Goal: Transaction & Acquisition: Purchase product/service

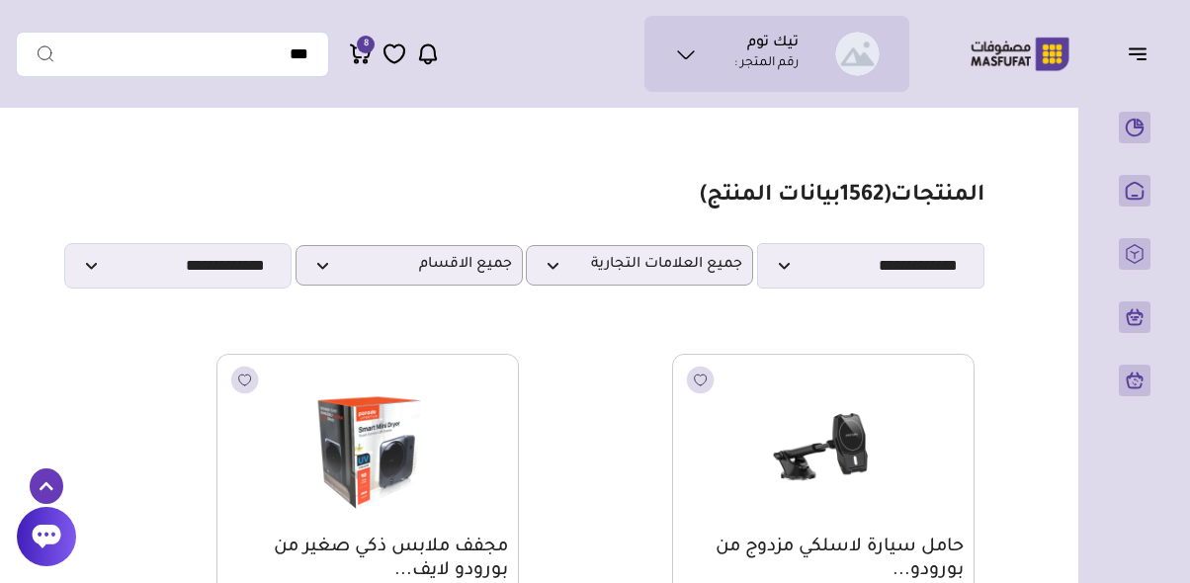
scroll to position [4873, 0]
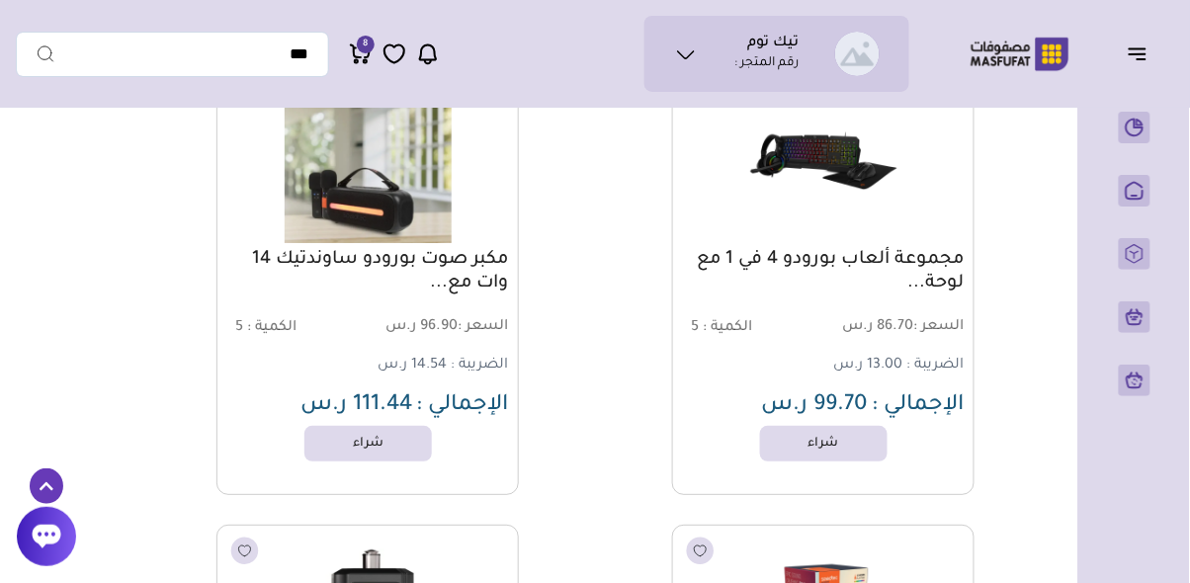
click at [0, 0] on p "طلبات الاسترجاع" at bounding box center [0, 0] width 0 height 0
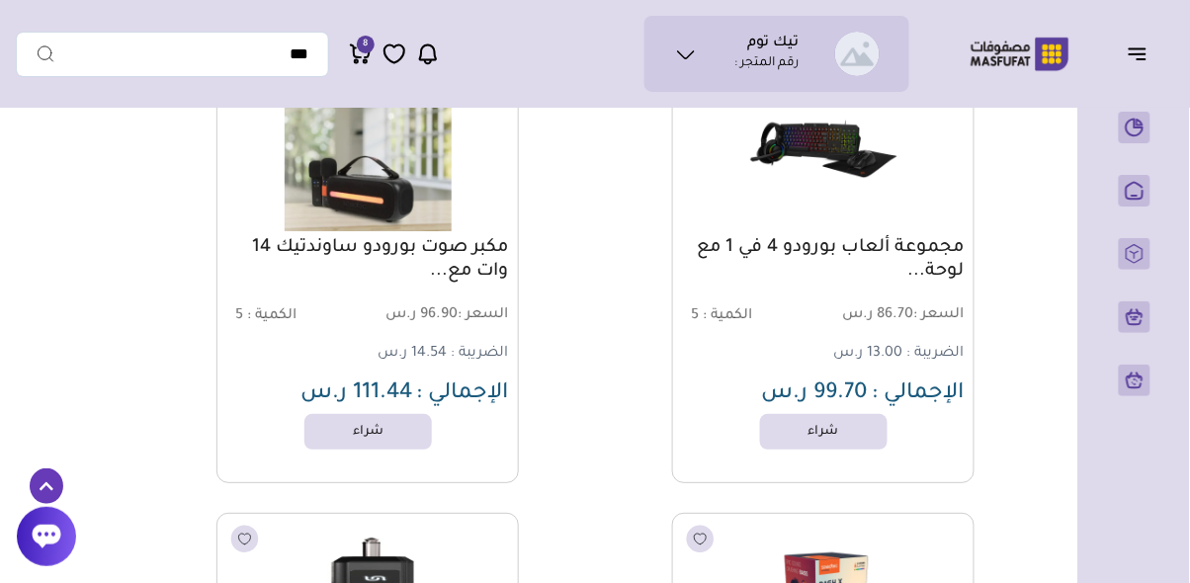
scroll to position [4881, 0]
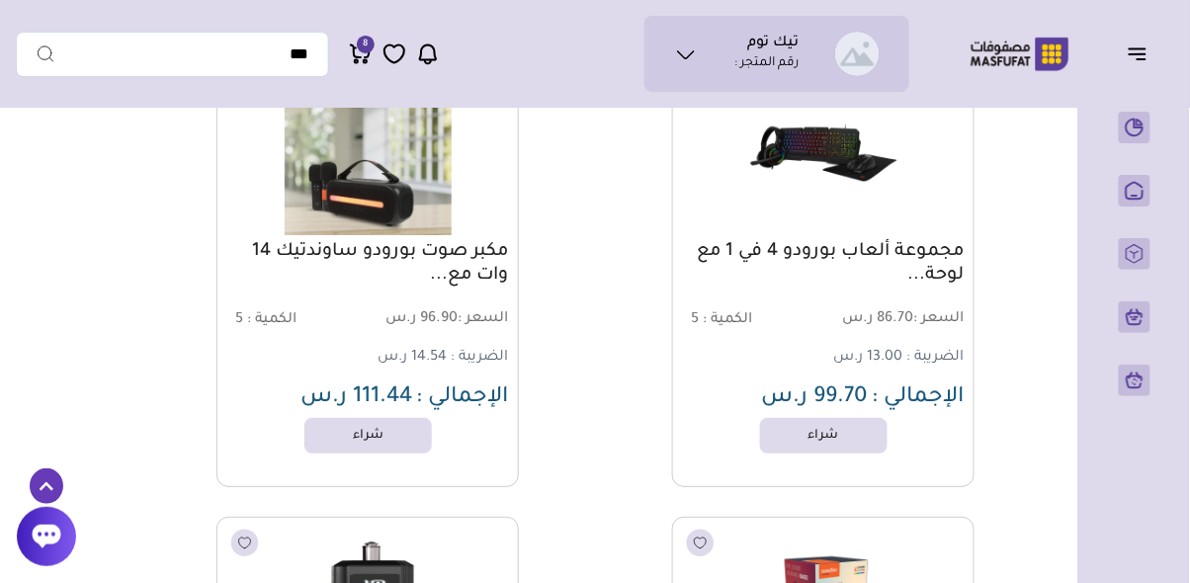
click at [0, 0] on p "المنتجات" at bounding box center [0, 0] width 0 height 0
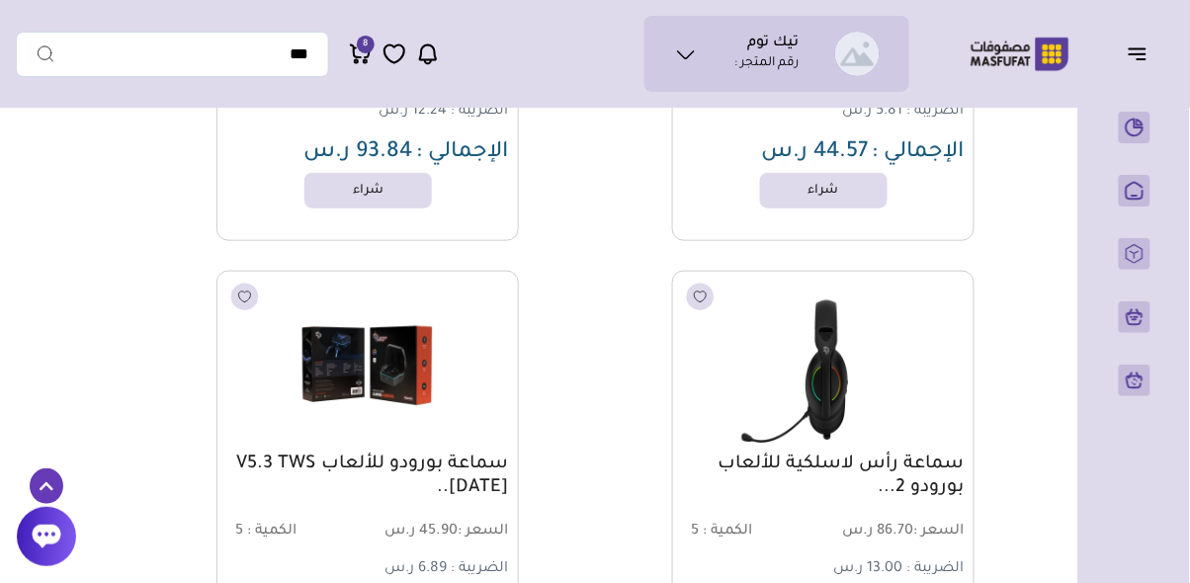
scroll to position [3755, 0]
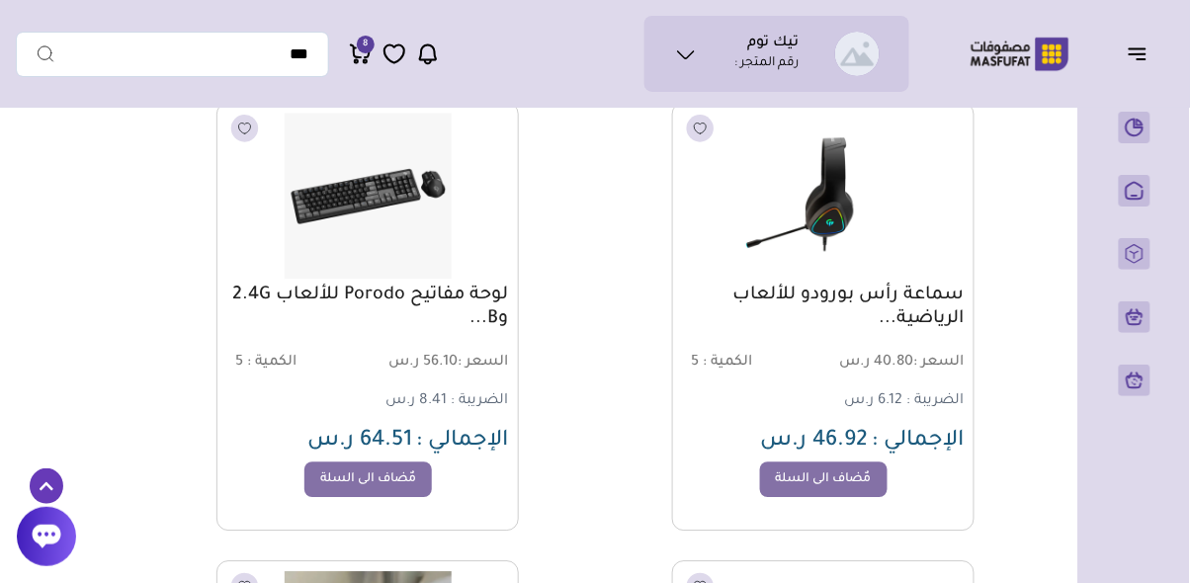
scroll to position [4380, 0]
click at [11, 573] on div "/svg> Made by Kommo" at bounding box center [46, 536] width 73 height 73
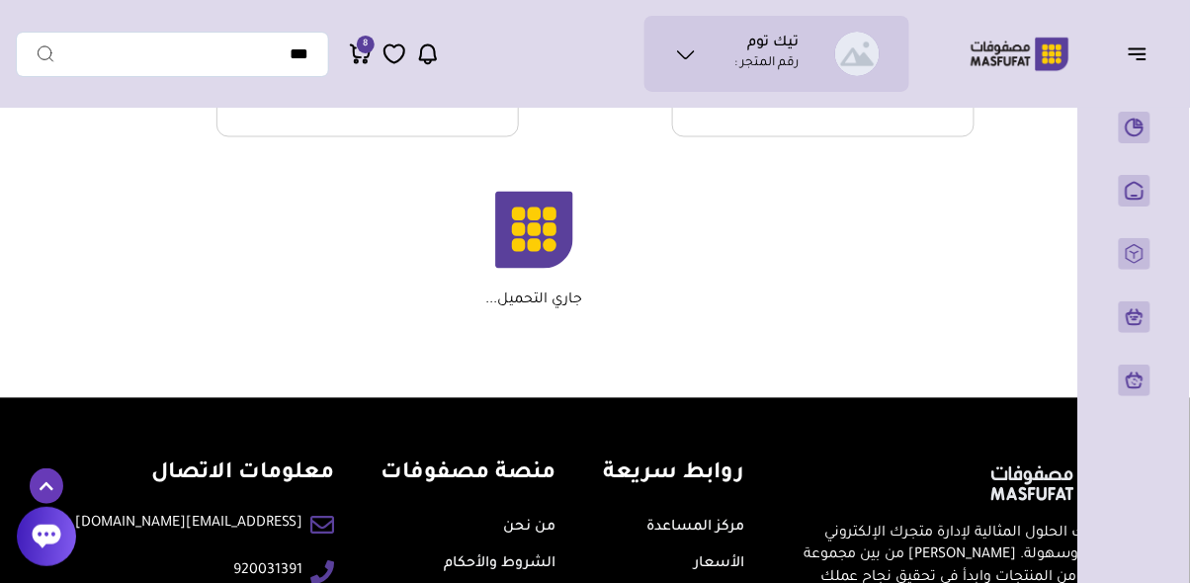
scroll to position [27732, 0]
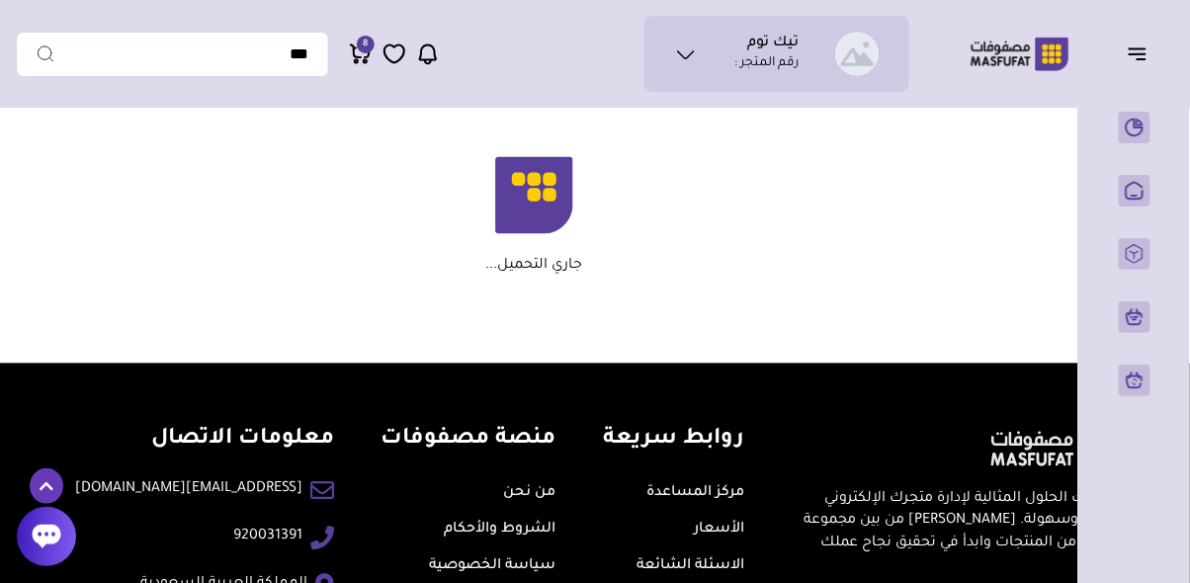
click at [364, 52] on span "8" at bounding box center [366, 45] width 5 height 18
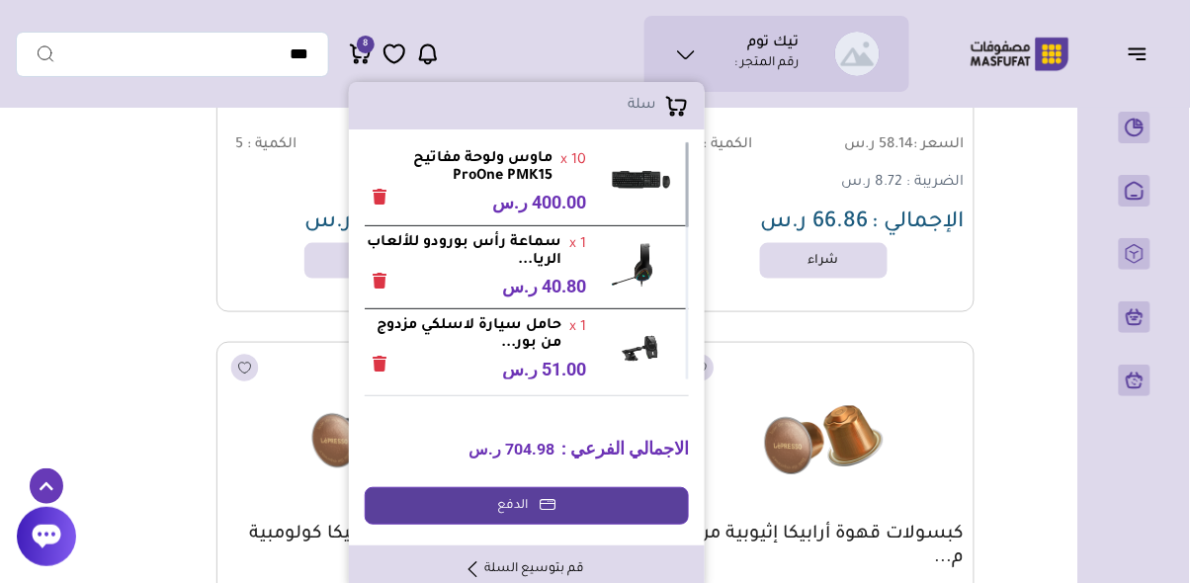
scroll to position [25675, 0]
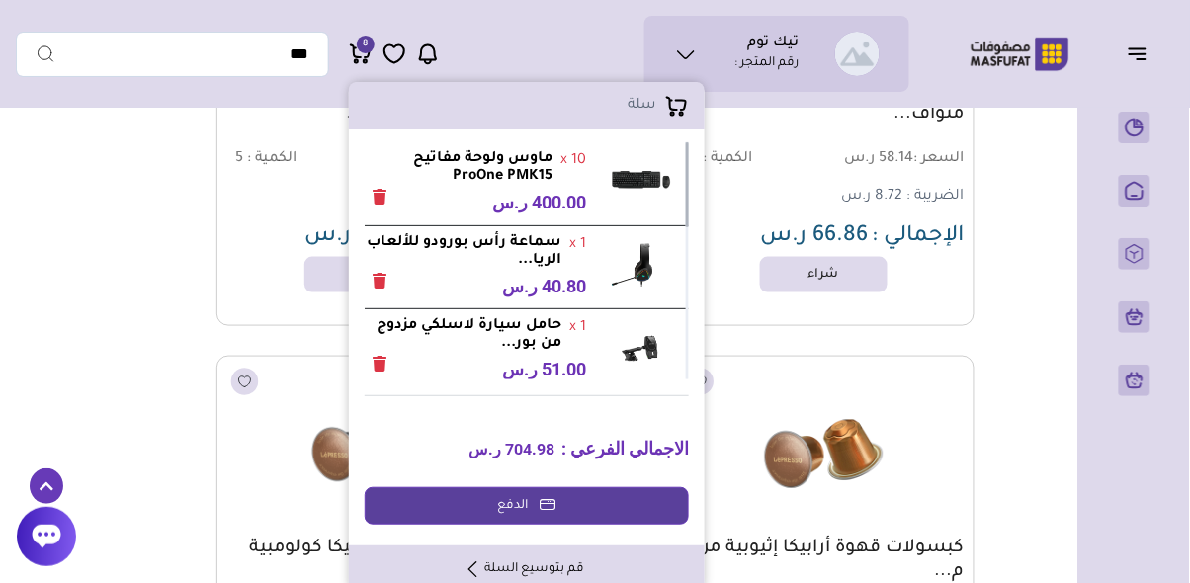
click at [367, 44] on span "8" at bounding box center [366, 45] width 5 height 18
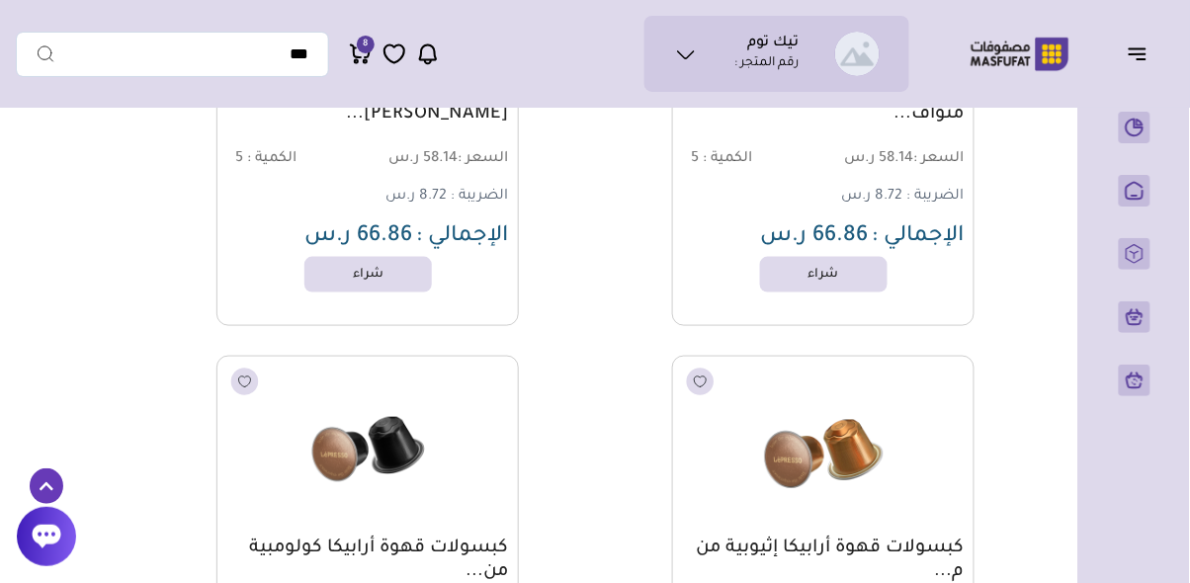
click at [361, 51] on span "8" at bounding box center [366, 45] width 18 height 18
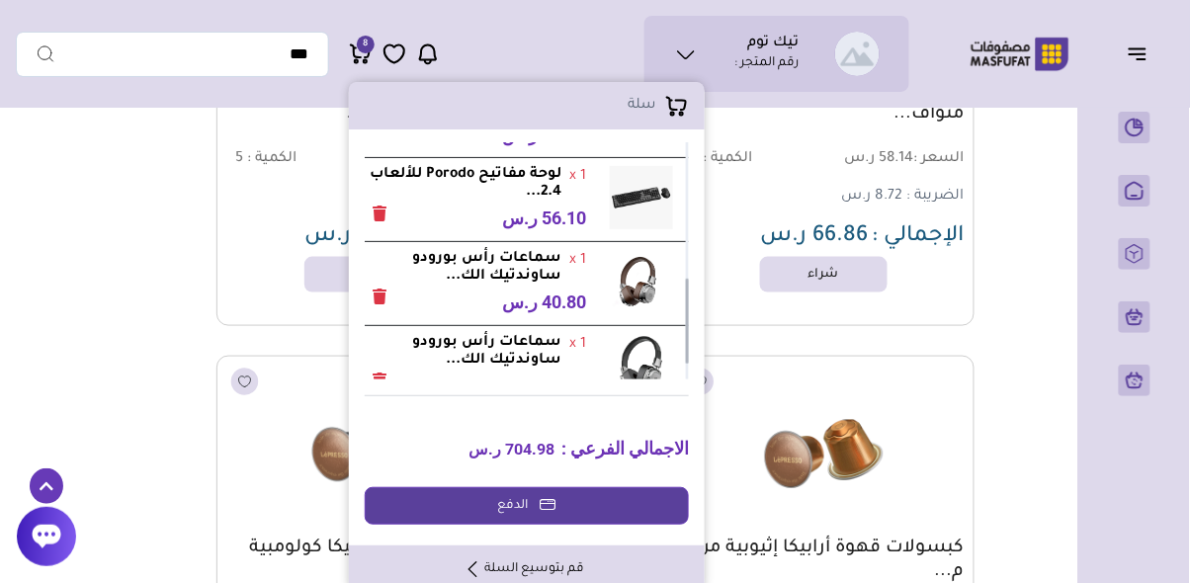
scroll to position [419, 0]
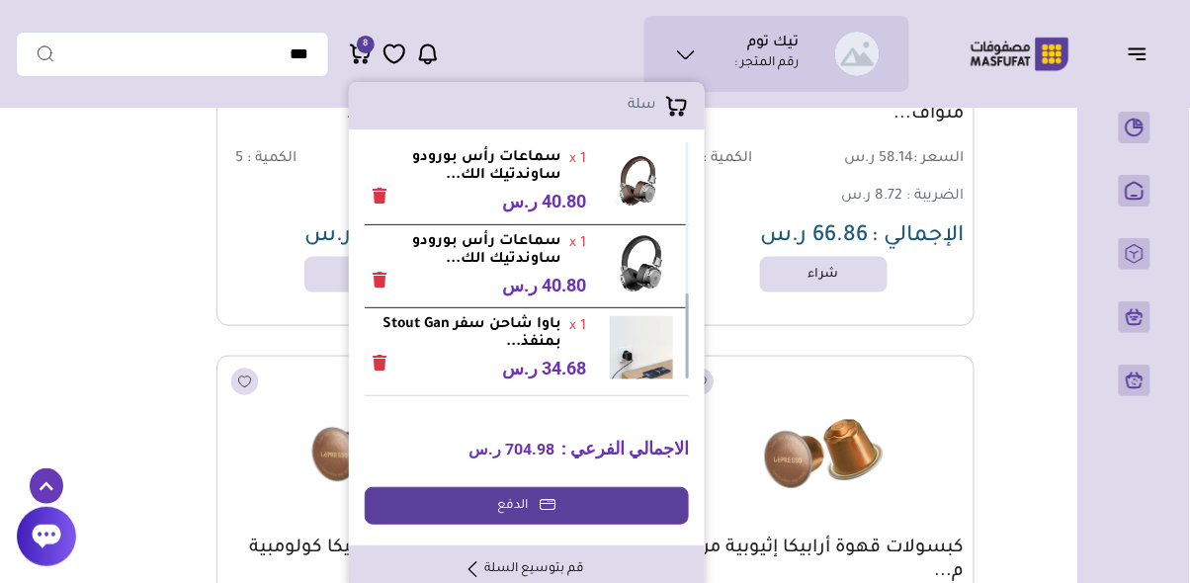
click at [514, 509] on link "الدفع" at bounding box center [527, 506] width 324 height 38
click at [522, 518] on link "الدفع" at bounding box center [527, 506] width 324 height 38
click at [524, 505] on link "الدفع" at bounding box center [527, 506] width 324 height 38
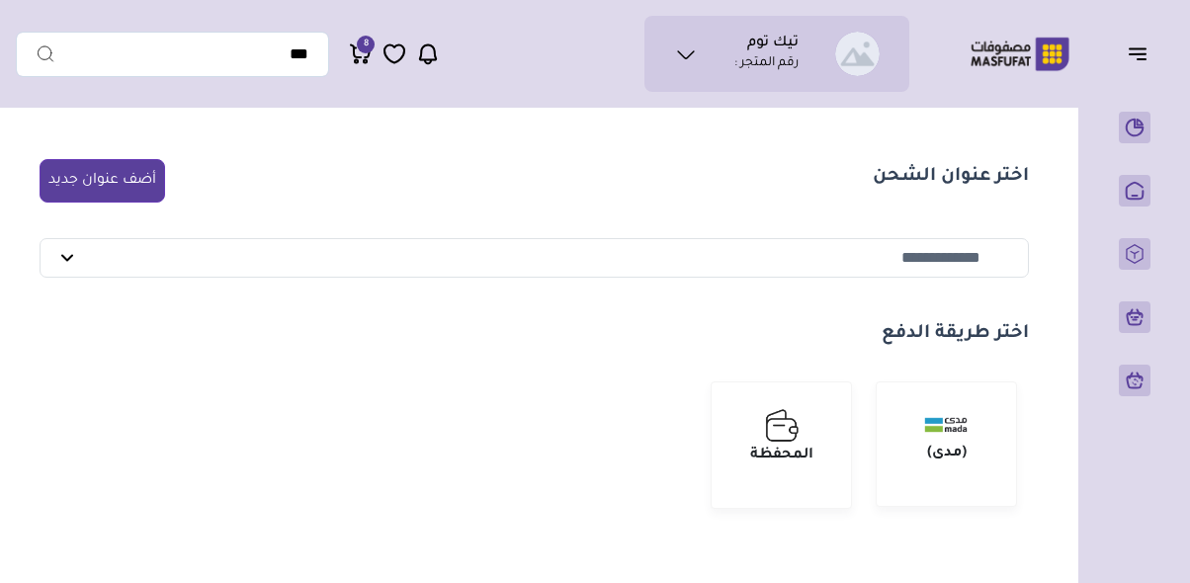
select select "******"
click at [360, 51] on span "8" at bounding box center [366, 45] width 18 height 18
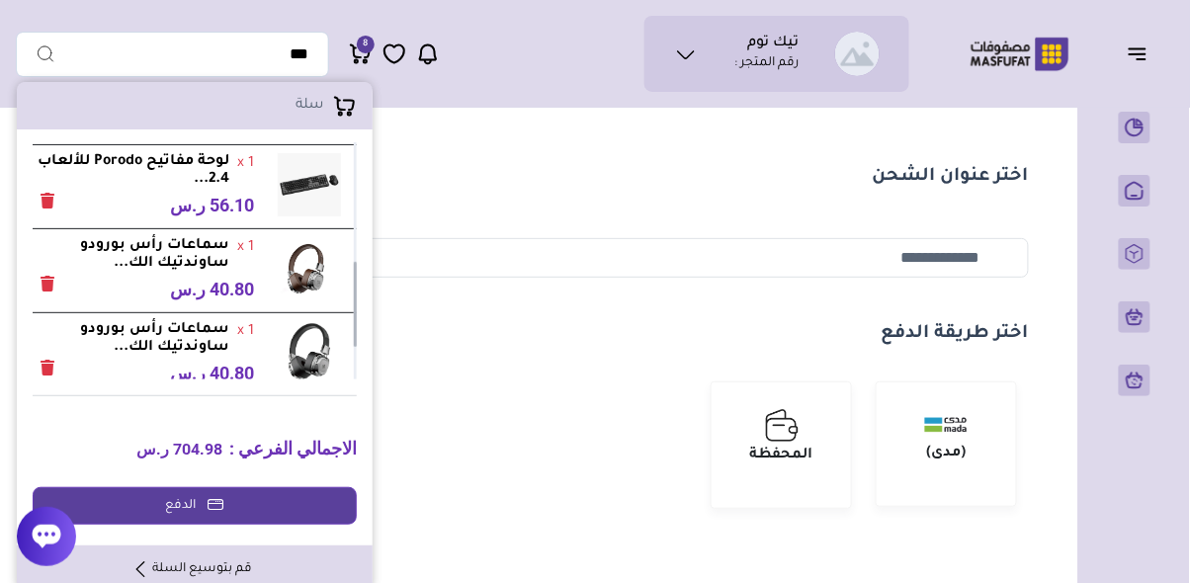
scroll to position [332, 0]
click at [115, 343] on strong "سماعات رأس بورودو ساوندتيك الك..." at bounding box center [131, 338] width 197 height 36
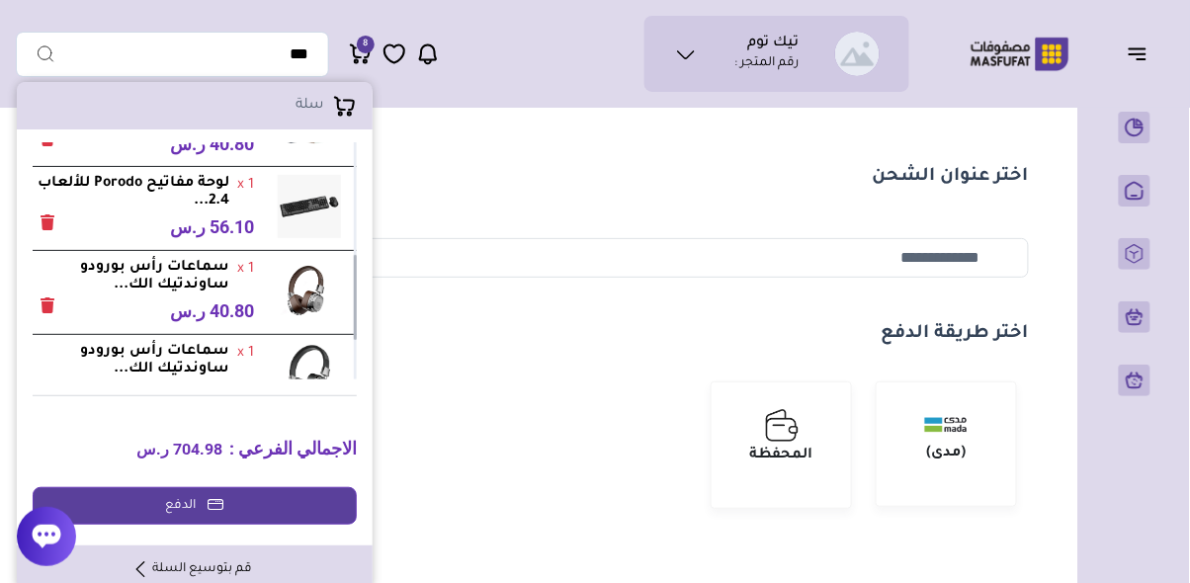
scroll to position [312, 0]
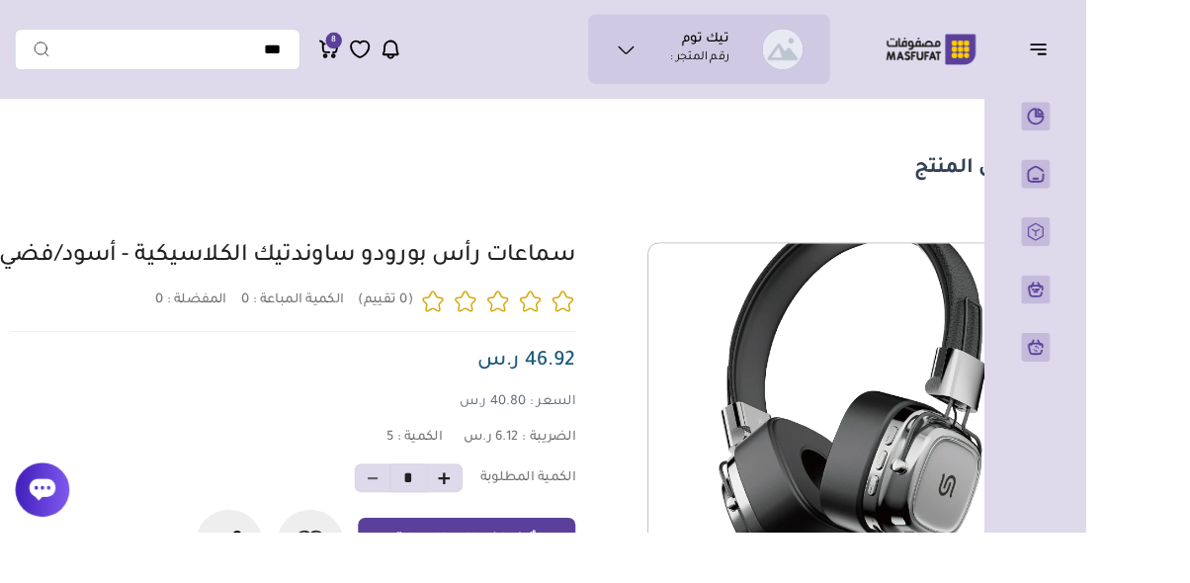
scroll to position [9, -112]
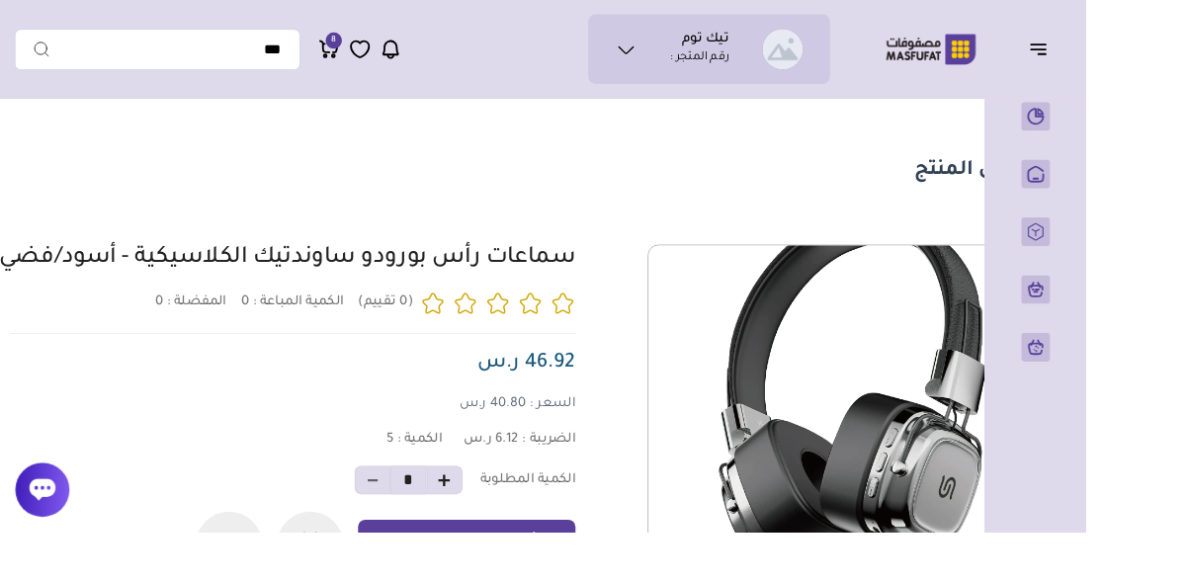
click at [228, 533] on icon at bounding box center [231, 521] width 24 height 24
